Goal: Transaction & Acquisition: Purchase product/service

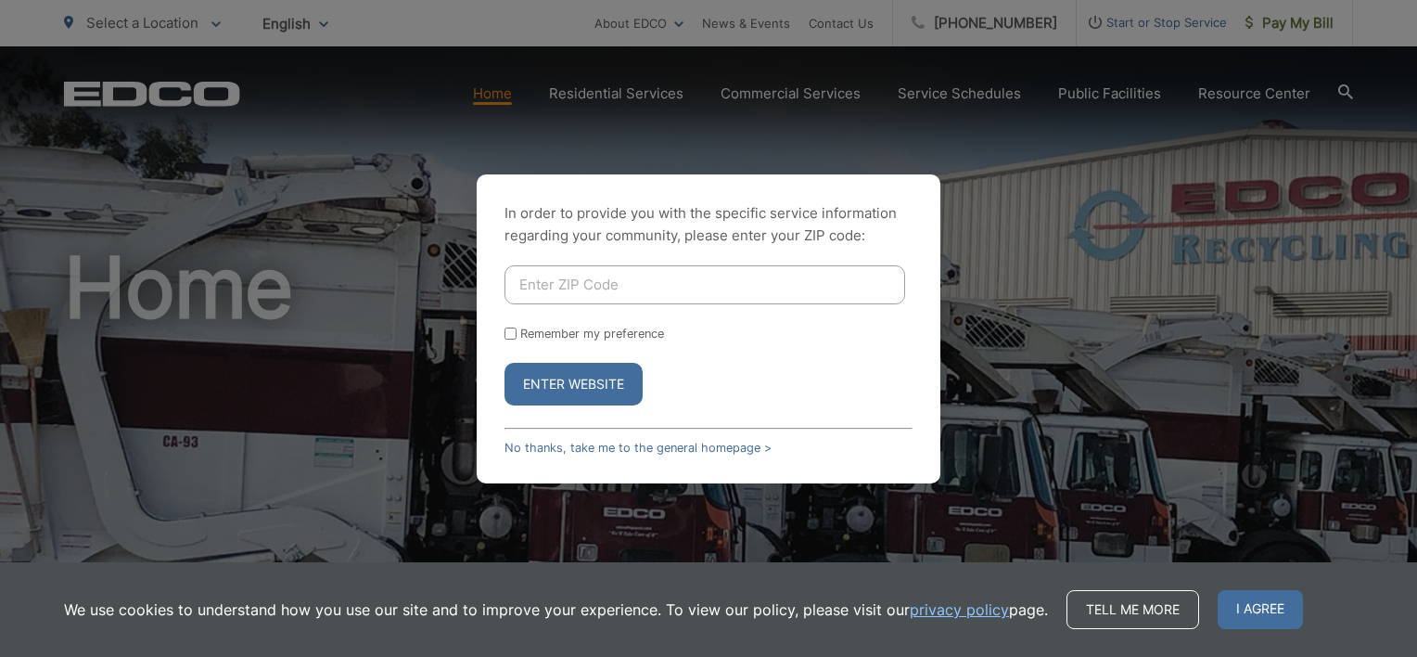
click at [662, 287] on input "Enter ZIP Code" at bounding box center [705, 284] width 401 height 39
click at [345, 169] on div "In order to provide you with the specific service information regarding your co…" at bounding box center [708, 328] width 1417 height 657
click at [1250, 610] on span "I agree" at bounding box center [1260, 609] width 85 height 39
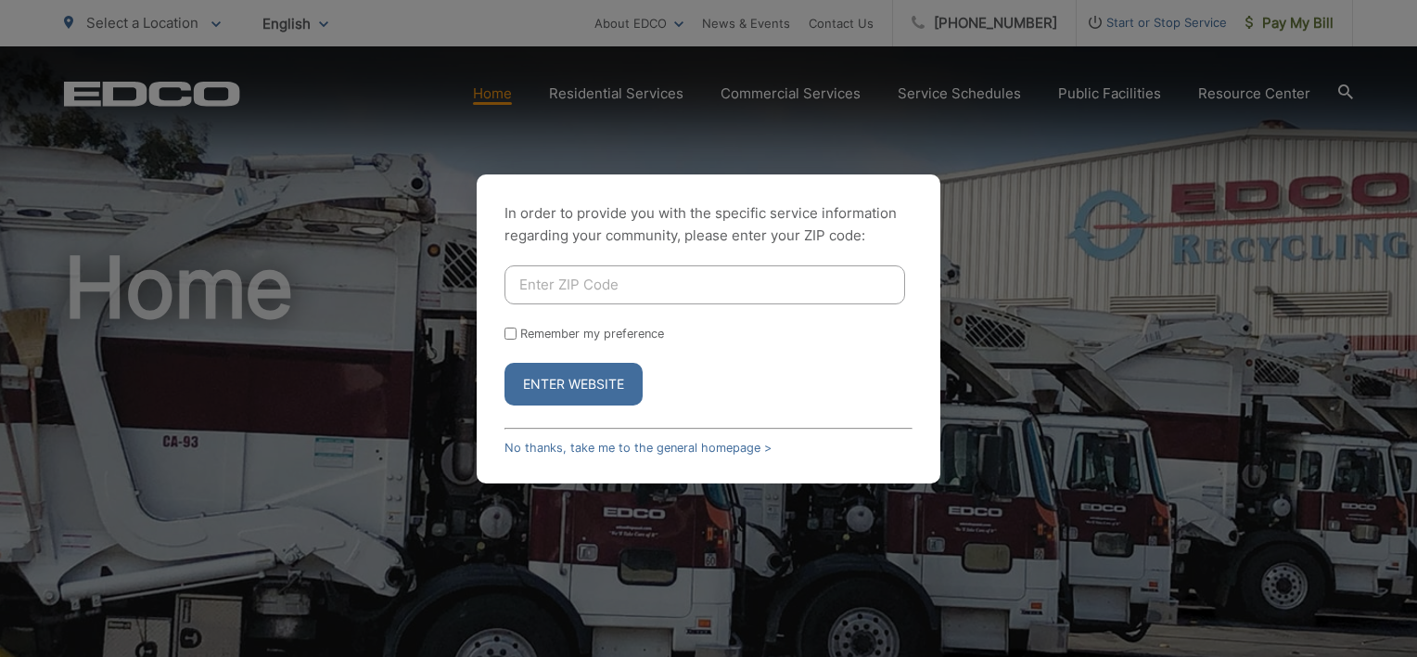
click at [551, 293] on input "Enter ZIP Code" at bounding box center [705, 284] width 401 height 39
type input "92024"
click at [505, 333] on input "Remember my preference" at bounding box center [511, 333] width 12 height 12
checkbox input "true"
click at [542, 378] on button "Enter Website" at bounding box center [574, 384] width 138 height 43
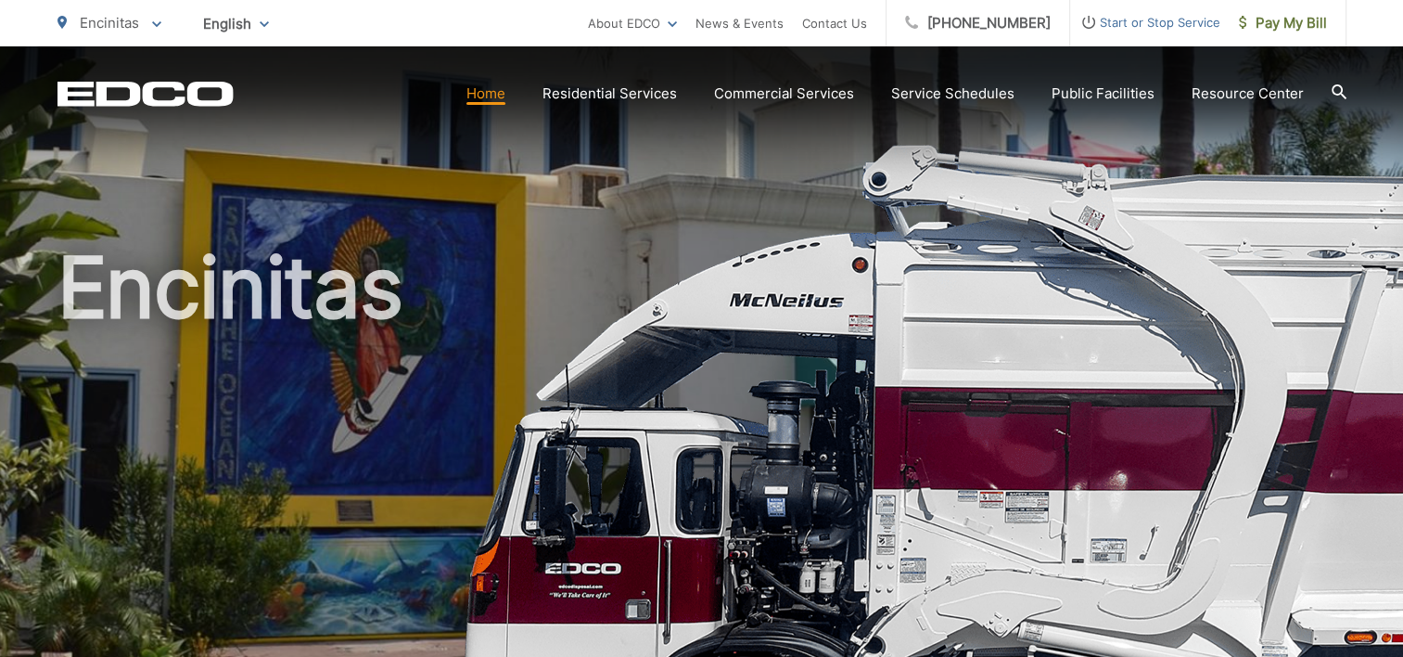
click at [995, 172] on div "Encinitas" at bounding box center [701, 428] width 1289 height 765
click at [715, 186] on div "Encinitas" at bounding box center [701, 428] width 1289 height 765
click at [715, 193] on div "Encinitas" at bounding box center [701, 428] width 1289 height 765
click at [1286, 24] on span "Pay My Bill" at bounding box center [1283, 23] width 88 height 22
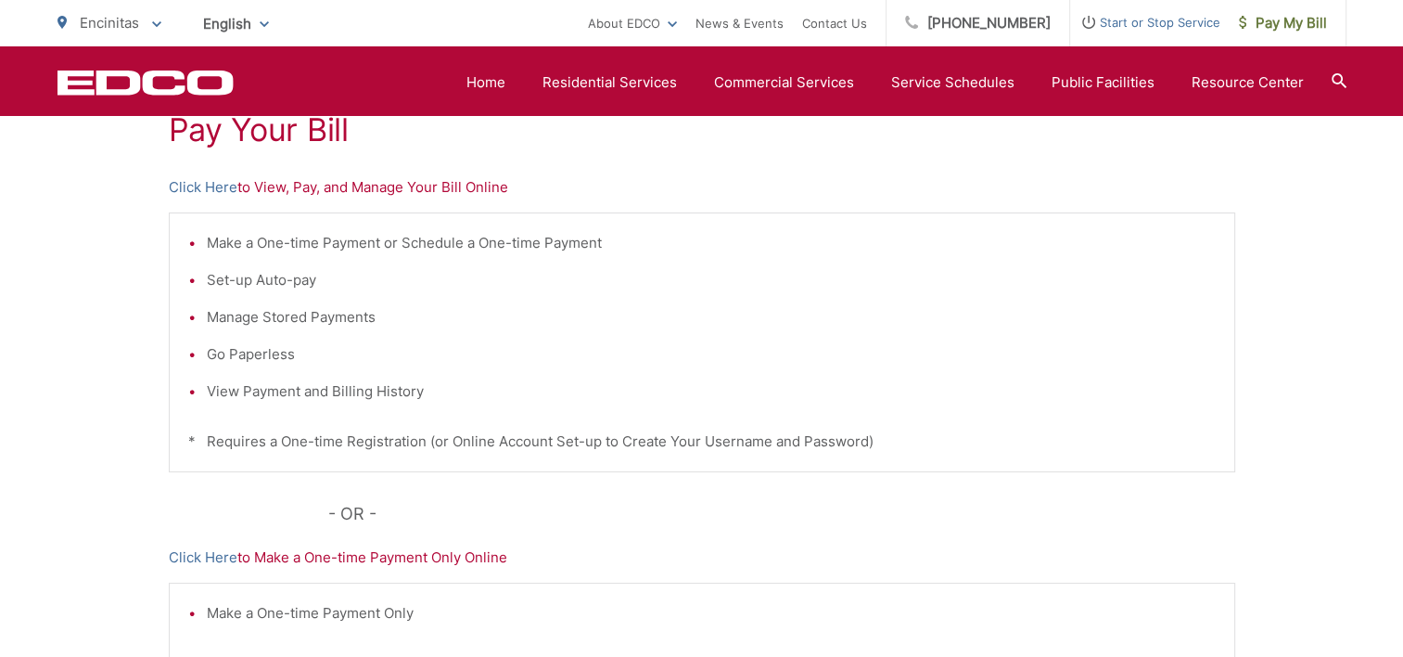
scroll to position [371, 0]
click at [214, 189] on link "Click Here" at bounding box center [203, 187] width 69 height 22
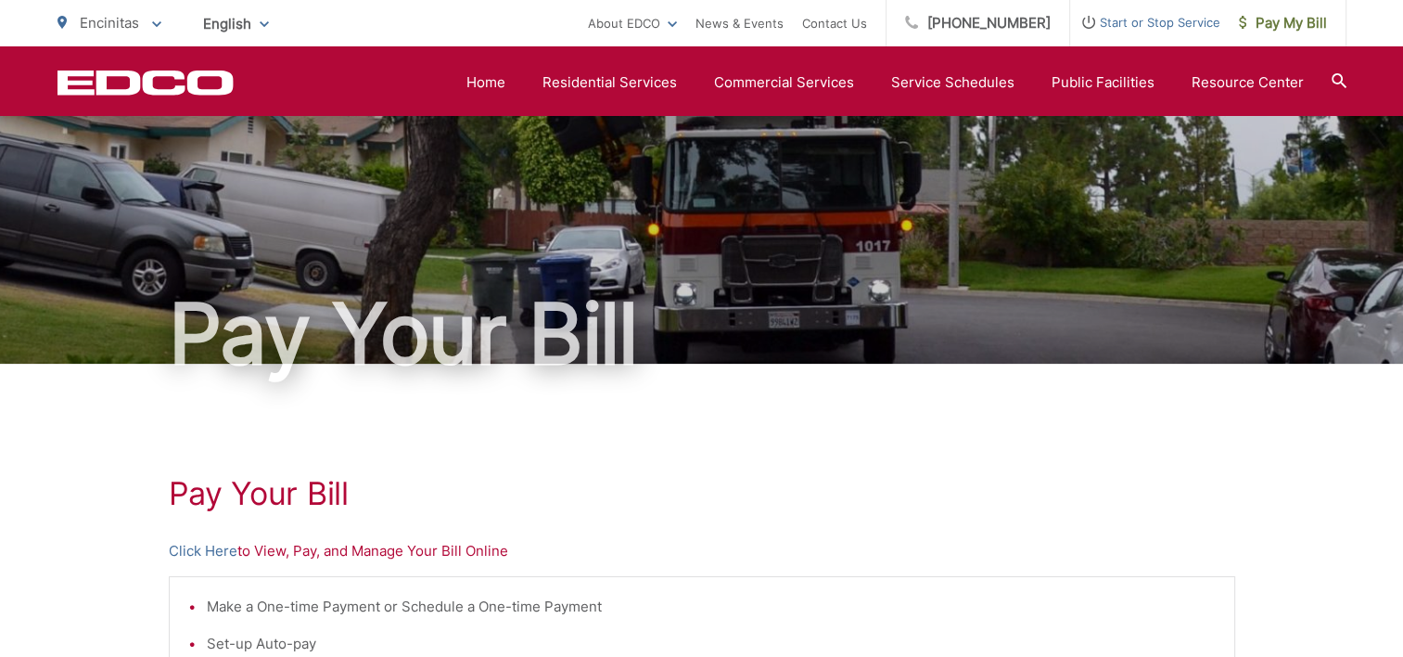
scroll to position [0, 0]
